Goal: Task Accomplishment & Management: Use online tool/utility

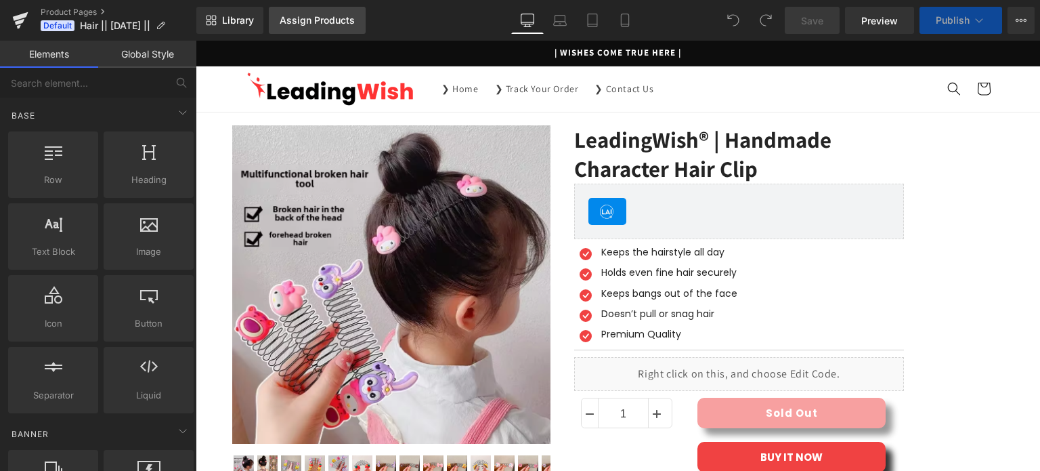
click at [324, 26] on link "Assign Products" at bounding box center [317, 20] width 97 height 27
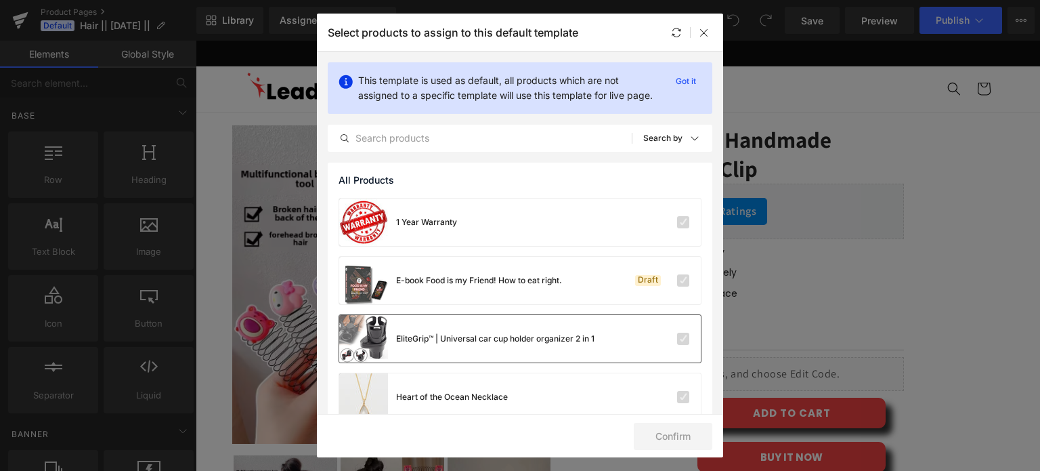
click at [677, 345] on label at bounding box center [683, 338] width 12 height 12
click at [683, 339] on input "checkbox" at bounding box center [683, 339] width 0 height 0
click at [677, 345] on label at bounding box center [683, 338] width 12 height 12
click at [683, 339] on input "checkbox" at bounding box center [683, 339] width 0 height 0
click at [598, 358] on div "EliteGrip™ | Universal car cup holder organizer 2 in 1" at bounding box center [520, 338] width 362 height 47
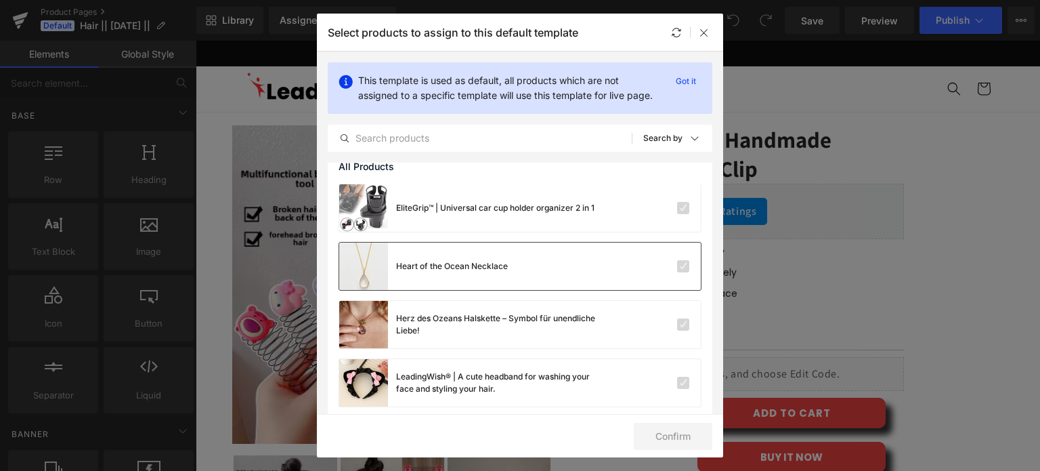
scroll to position [133, 0]
click at [451, 271] on div "Heart of the Ocean Necklace" at bounding box center [423, 263] width 169 height 47
click at [459, 288] on div "Heart of the Ocean Necklace" at bounding box center [423, 263] width 169 height 47
click at [620, 269] on div "Heart of the Ocean Necklace" at bounding box center [520, 263] width 362 height 47
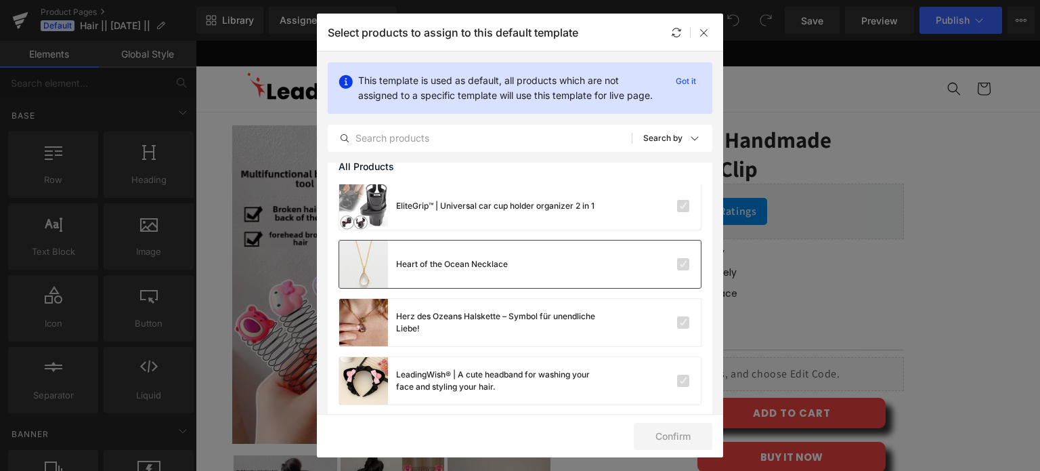
click at [654, 271] on div at bounding box center [660, 264] width 60 height 14
click at [656, 271] on div at bounding box center [660, 264] width 60 height 14
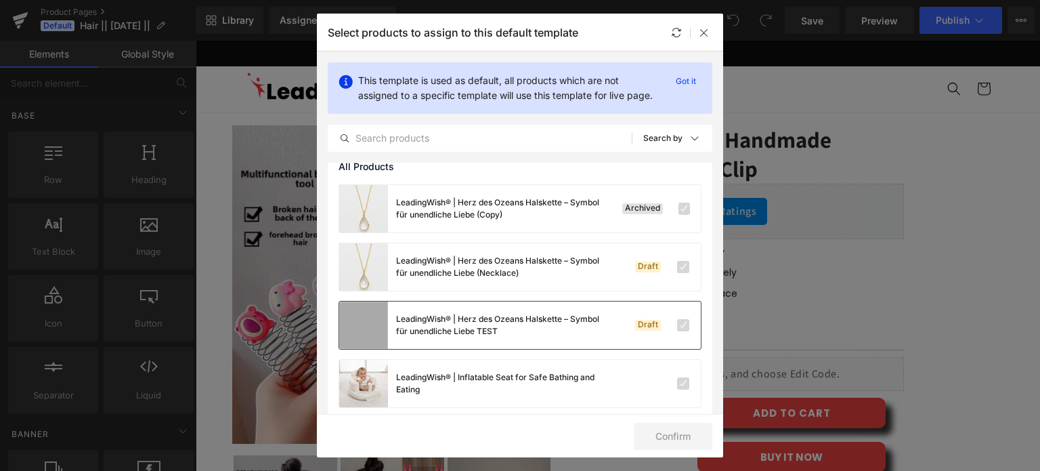
scroll to position [585, 0]
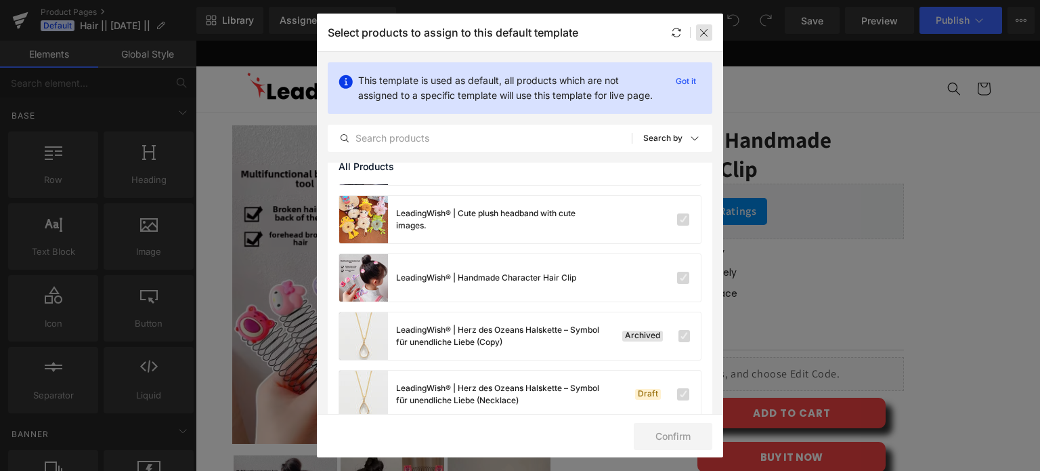
click at [706, 35] on icon at bounding box center [704, 32] width 11 height 11
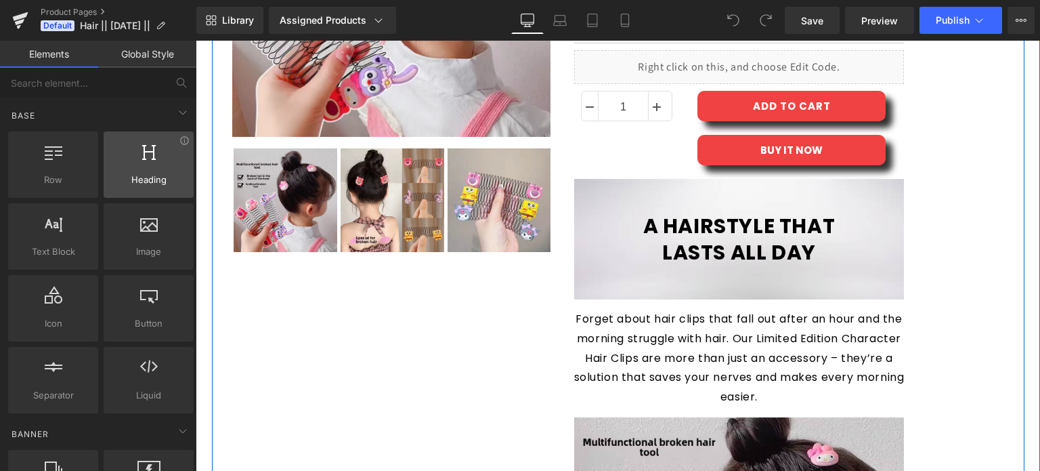
scroll to position [141, 0]
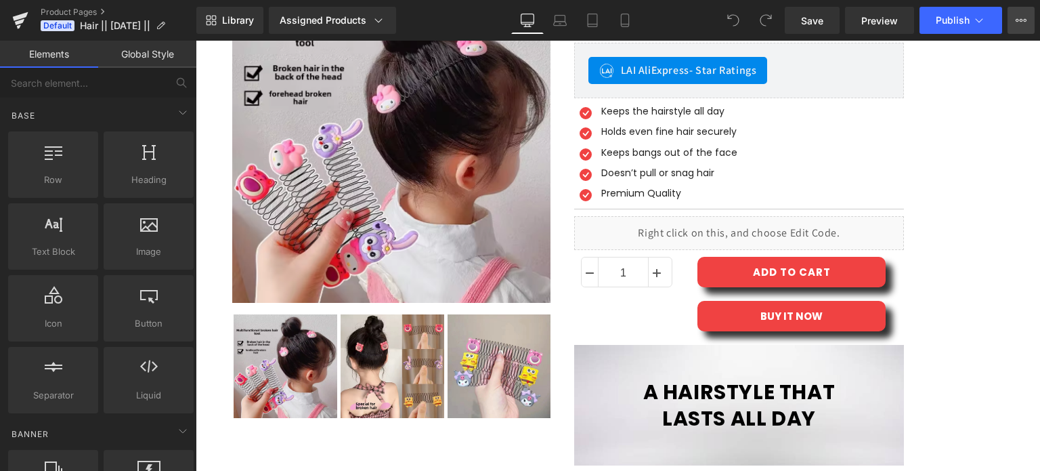
click at [1021, 24] on icon at bounding box center [1021, 20] width 11 height 11
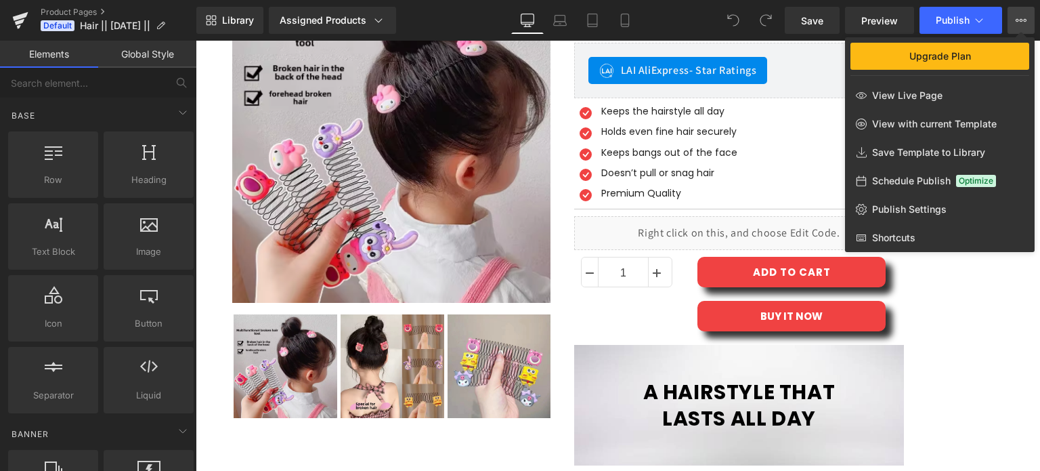
click at [1021, 24] on icon at bounding box center [1021, 20] width 11 height 11
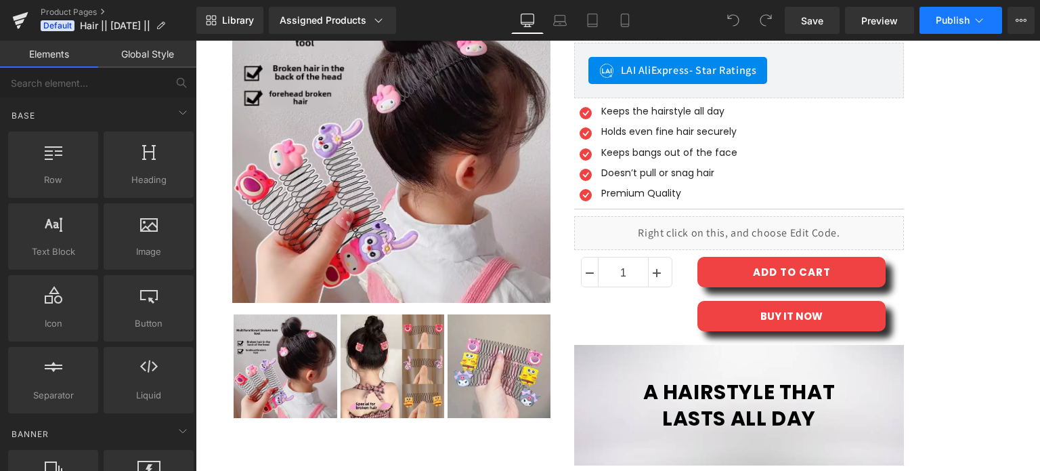
click at [990, 21] on button "Publish" at bounding box center [961, 20] width 83 height 27
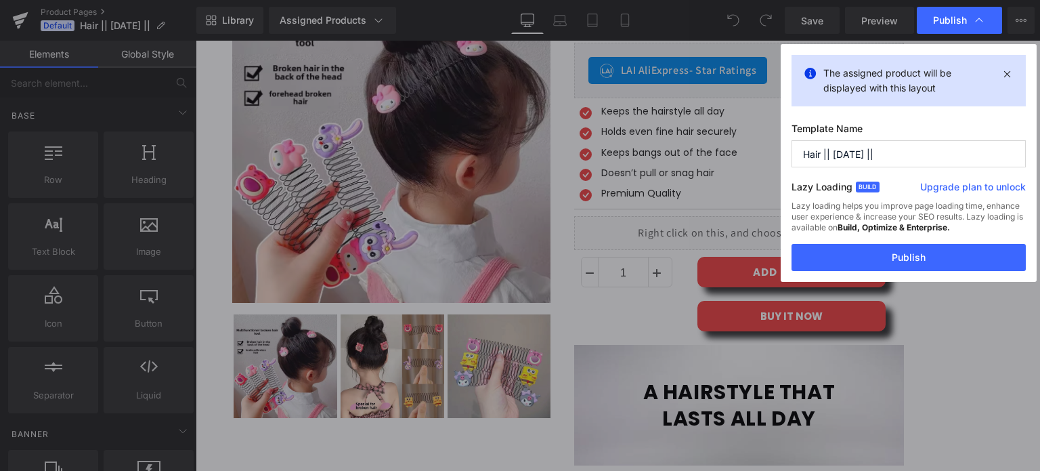
drag, startPoint x: 990, startPoint y: 21, endPoint x: 623, endPoint y: 26, distance: 367.0
click at [990, 21] on div "Publish" at bounding box center [959, 20] width 85 height 27
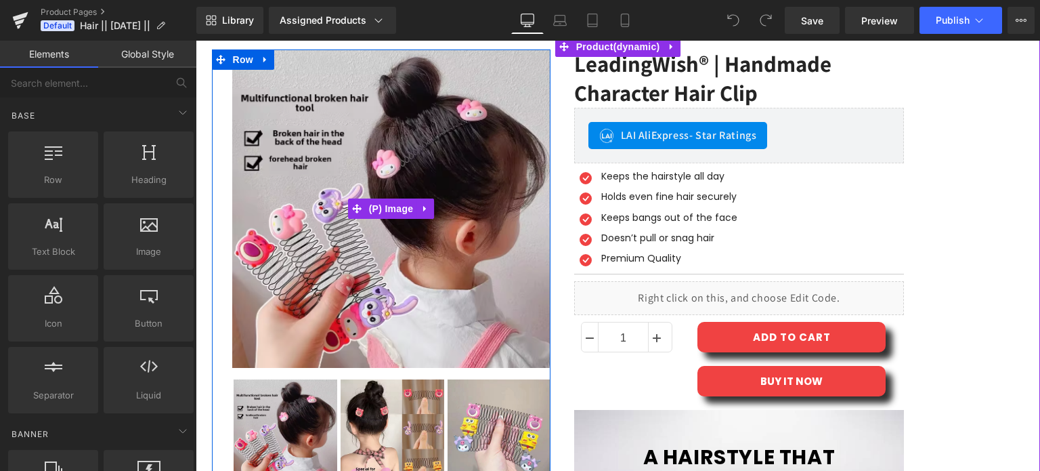
scroll to position [0, 0]
